Goal: Information Seeking & Learning: Learn about a topic

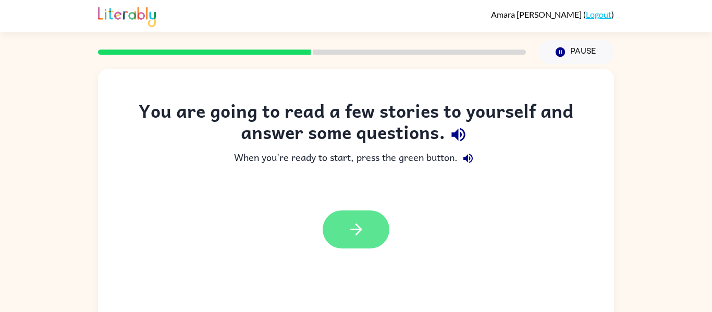
click at [359, 241] on button "button" at bounding box center [356, 230] width 67 height 38
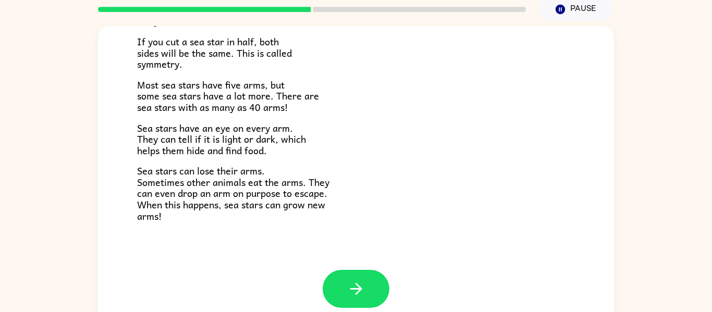
scroll to position [295, 0]
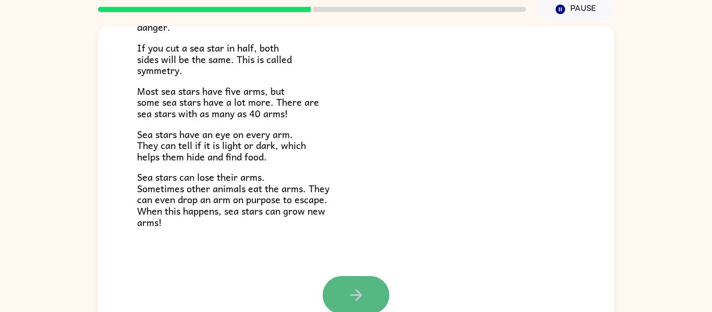
click at [370, 280] on button "button" at bounding box center [356, 295] width 67 height 38
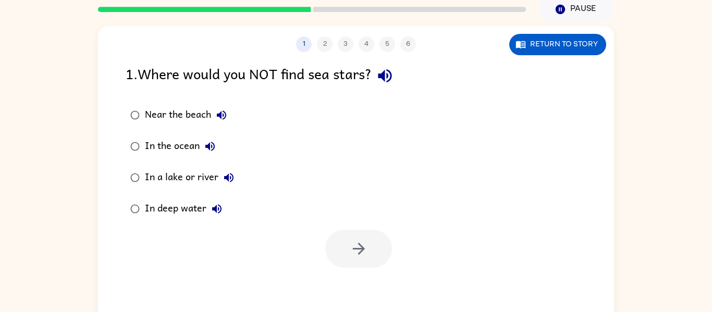
scroll to position [0, 0]
click at [391, 77] on icon "button" at bounding box center [385, 76] width 14 height 14
click at [218, 115] on icon "button" at bounding box center [221, 115] width 9 height 9
click at [217, 144] on button "In the ocean" at bounding box center [210, 146] width 21 height 21
click at [227, 174] on icon "button" at bounding box center [228, 177] width 9 height 9
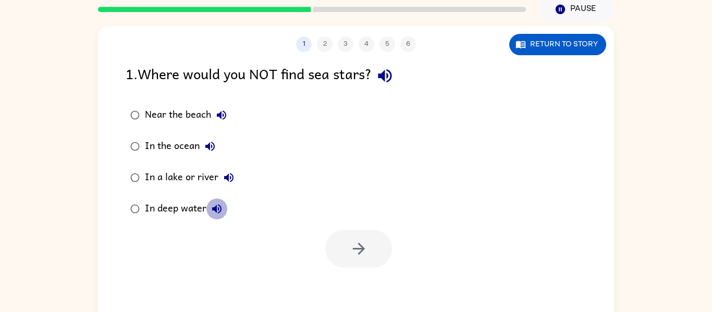
click at [216, 208] on icon "button" at bounding box center [217, 209] width 13 height 13
click at [212, 179] on div "In a lake or river" at bounding box center [192, 177] width 94 height 21
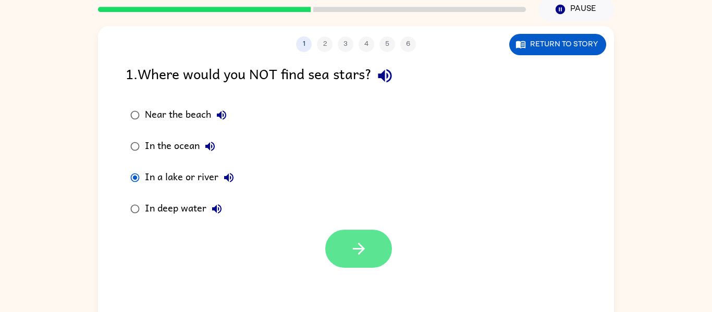
click at [335, 235] on button "button" at bounding box center [358, 249] width 67 height 38
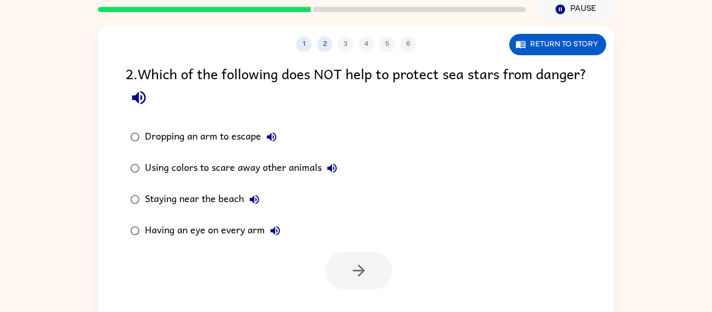
click at [148, 101] on icon "button" at bounding box center [139, 98] width 18 height 18
click at [271, 135] on icon "button" at bounding box center [271, 136] width 9 height 9
click at [327, 166] on icon "button" at bounding box center [332, 168] width 13 height 13
click at [253, 200] on icon "button" at bounding box center [254, 199] width 9 height 9
click at [277, 232] on icon "button" at bounding box center [275, 231] width 13 height 13
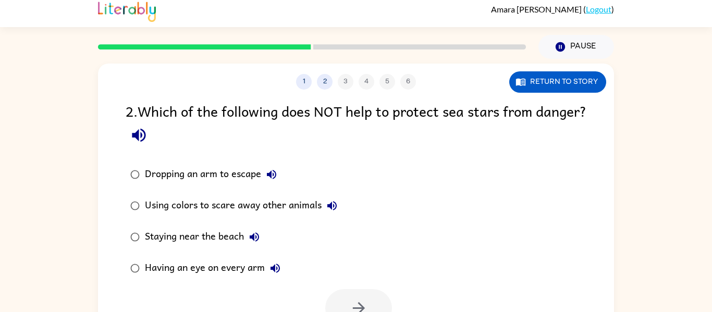
scroll to position [4, 0]
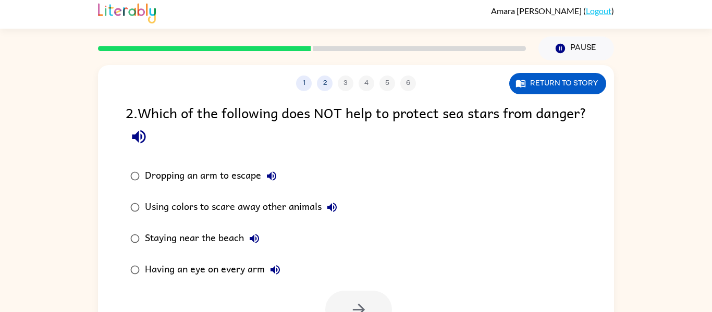
click at [154, 267] on div "Having an eye on every arm" at bounding box center [215, 270] width 141 height 21
click at [350, 295] on button "button" at bounding box center [358, 310] width 67 height 38
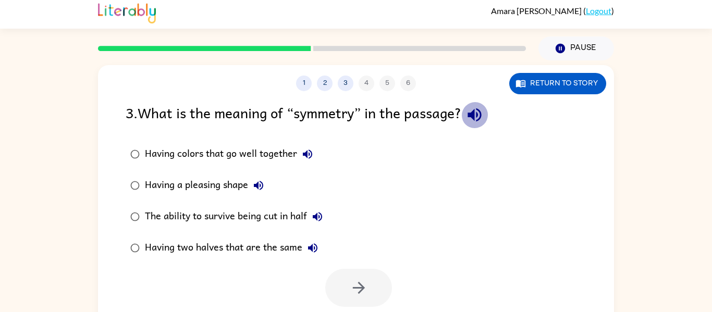
click at [474, 120] on icon "button" at bounding box center [475, 115] width 18 height 18
click at [306, 160] on icon "button" at bounding box center [307, 154] width 13 height 13
click at [262, 183] on icon "button" at bounding box center [258, 185] width 13 height 13
click at [320, 218] on icon "button" at bounding box center [317, 216] width 9 height 9
click at [314, 252] on icon "button" at bounding box center [313, 248] width 13 height 13
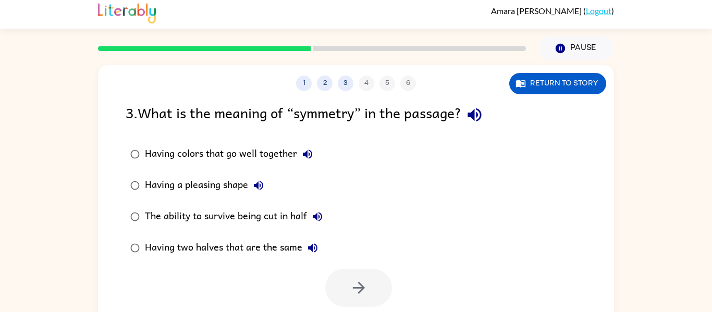
click at [261, 255] on div "Having two halves that are the same" at bounding box center [234, 248] width 178 height 21
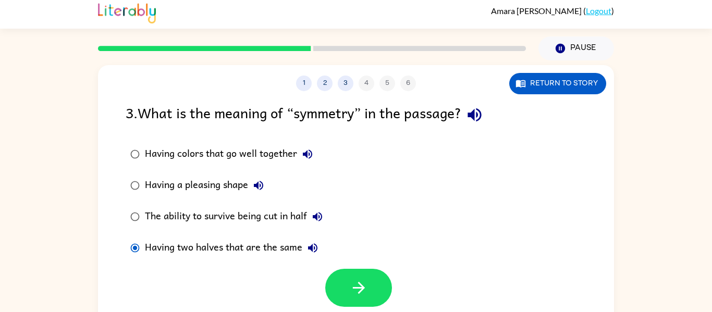
click at [395, 285] on div at bounding box center [356, 285] width 516 height 43
click at [385, 283] on button "button" at bounding box center [358, 288] width 67 height 38
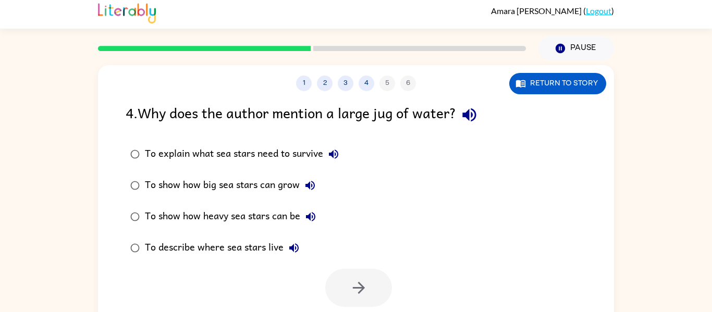
click at [483, 120] on button "button" at bounding box center [469, 115] width 27 height 27
click at [333, 155] on icon "button" at bounding box center [333, 154] width 9 height 9
click at [311, 185] on icon "button" at bounding box center [310, 185] width 13 height 13
click at [320, 148] on div "To explain what sea stars need to survive" at bounding box center [244, 154] width 199 height 21
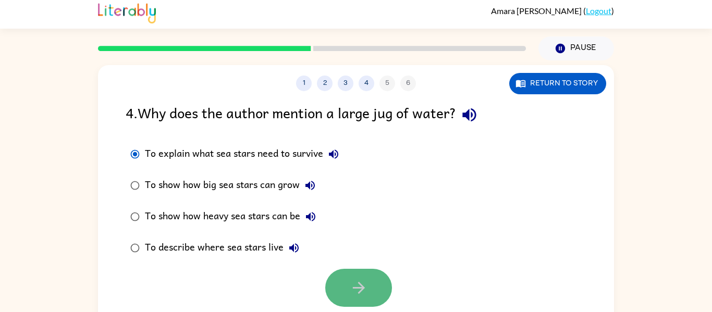
click at [342, 293] on button "button" at bounding box center [358, 288] width 67 height 38
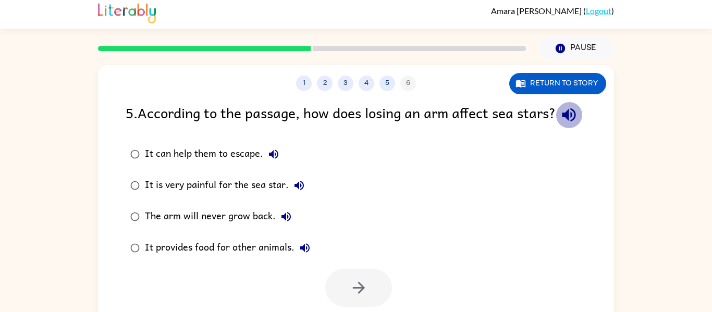
click at [556, 128] on button "button" at bounding box center [569, 115] width 27 height 27
click at [276, 159] on icon "button" at bounding box center [273, 154] width 9 height 9
click at [301, 190] on icon "button" at bounding box center [299, 185] width 9 height 9
click at [287, 223] on icon "button" at bounding box center [286, 217] width 13 height 13
click at [312, 259] on button "It provides food for other animals." at bounding box center [305, 248] width 21 height 21
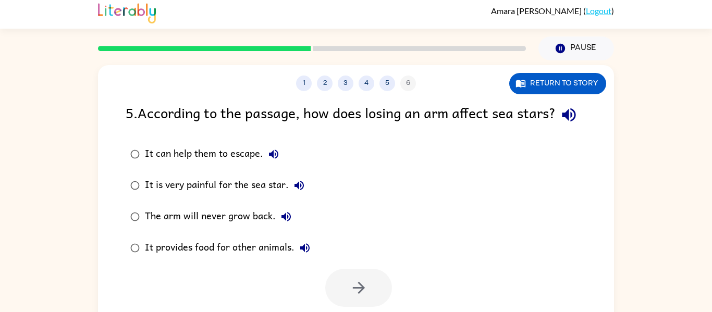
click at [205, 259] on div "It provides food for other animals." at bounding box center [230, 248] width 170 height 21
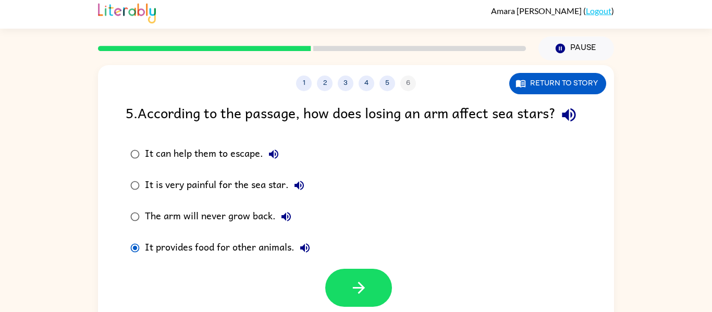
click at [228, 196] on div "It is very painful for the sea star." at bounding box center [227, 185] width 165 height 21
click at [223, 165] on div "It can help them to escape." at bounding box center [214, 154] width 139 height 21
click at [360, 297] on button "button" at bounding box center [358, 288] width 67 height 38
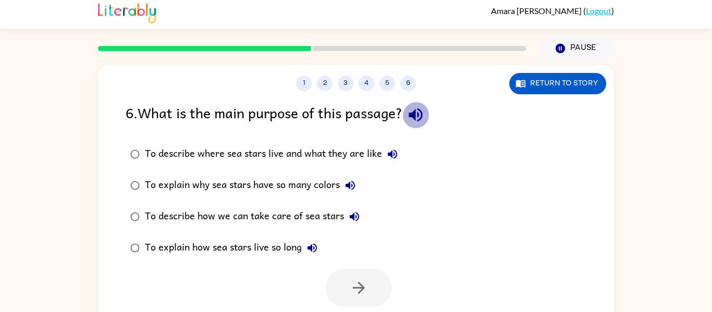
click at [421, 111] on icon "button" at bounding box center [416, 115] width 18 height 18
click at [393, 158] on icon "button" at bounding box center [392, 154] width 13 height 13
click at [359, 175] on label "To explain why sea stars have so many colors" at bounding box center [264, 185] width 288 height 31
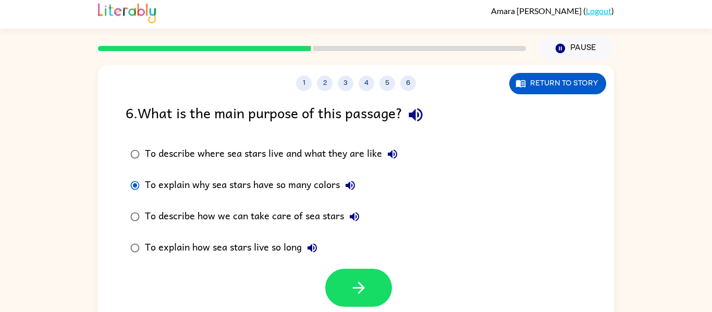
click at [357, 183] on icon "button" at bounding box center [350, 185] width 13 height 13
click at [356, 222] on icon "button" at bounding box center [354, 217] width 13 height 13
click at [309, 243] on icon "button" at bounding box center [312, 248] width 13 height 13
click at [286, 249] on div "To explain how sea stars live so long" at bounding box center [234, 248] width 178 height 21
click at [346, 279] on button "button" at bounding box center [358, 288] width 67 height 38
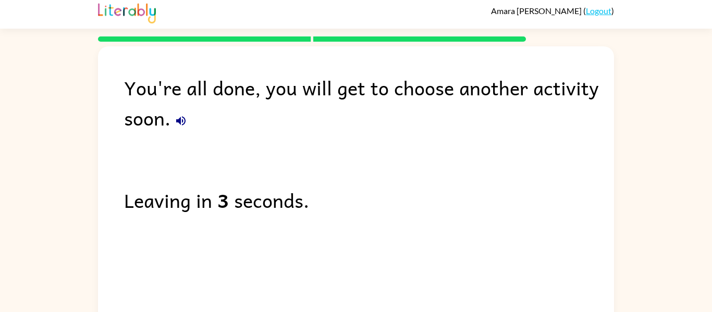
click at [181, 119] on icon "button" at bounding box center [181, 121] width 13 height 13
